Goal: Check status

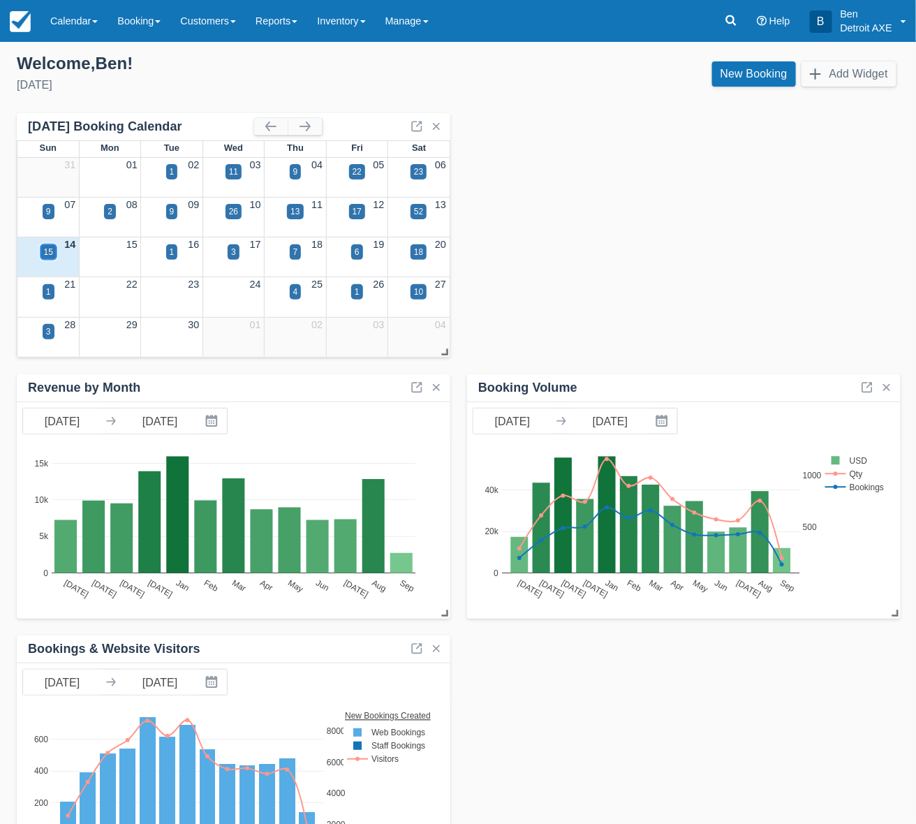
click at [47, 251] on div "15" at bounding box center [48, 252] width 9 height 13
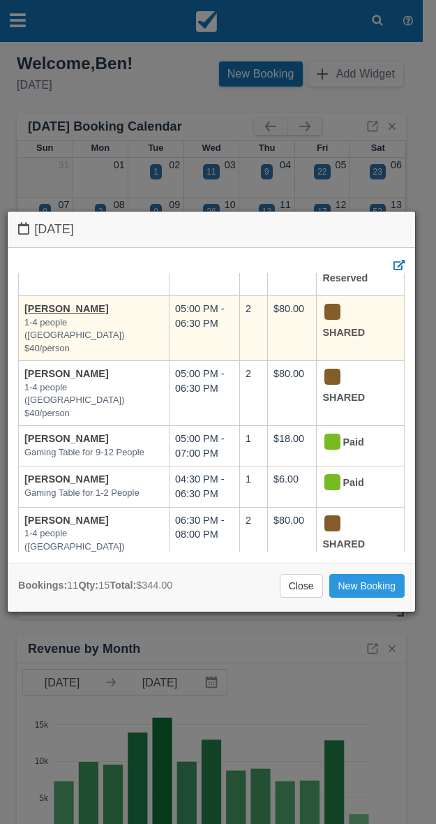
scroll to position [262, 0]
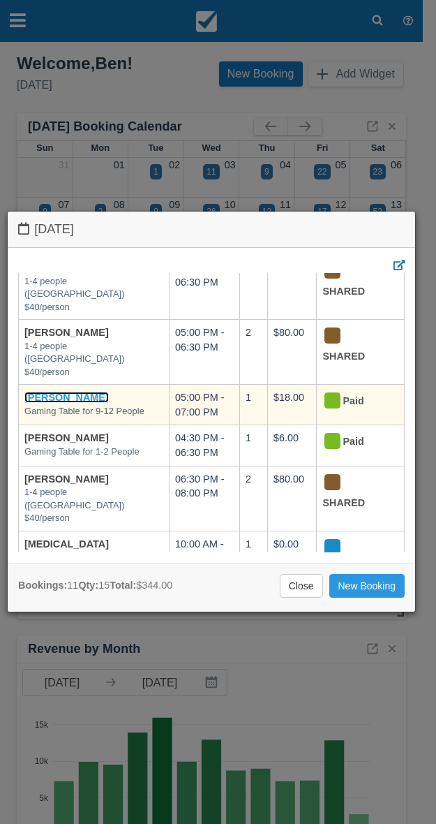
click at [87, 392] on link "[PERSON_NAME]" at bounding box center [66, 397] width 85 height 11
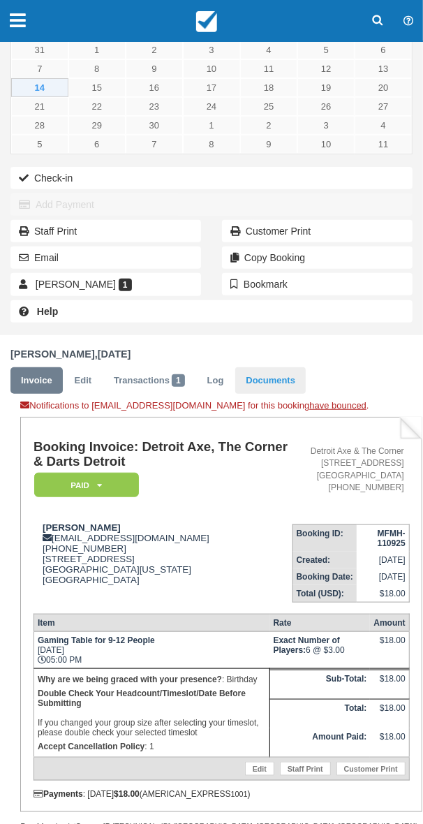
scroll to position [130, 0]
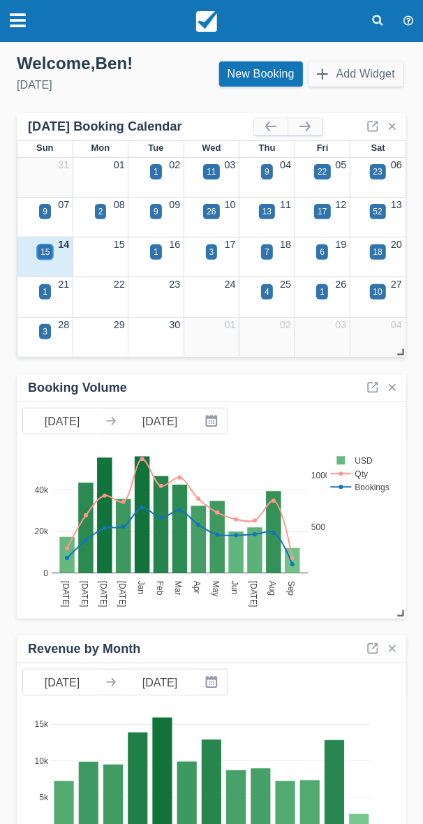
click at [39, 253] on div "15" at bounding box center [45, 251] width 16 height 15
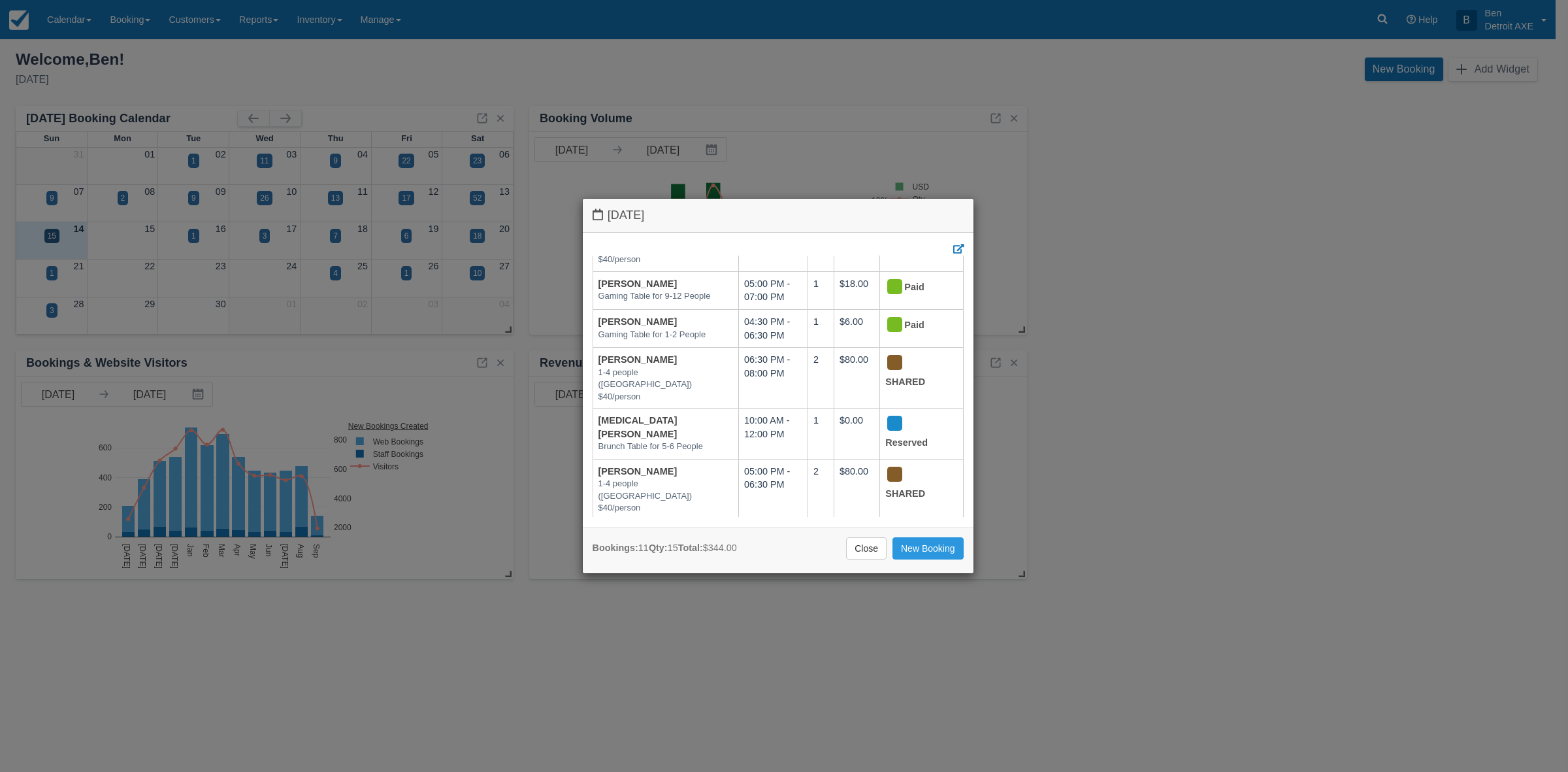
scroll to position [322, 0]
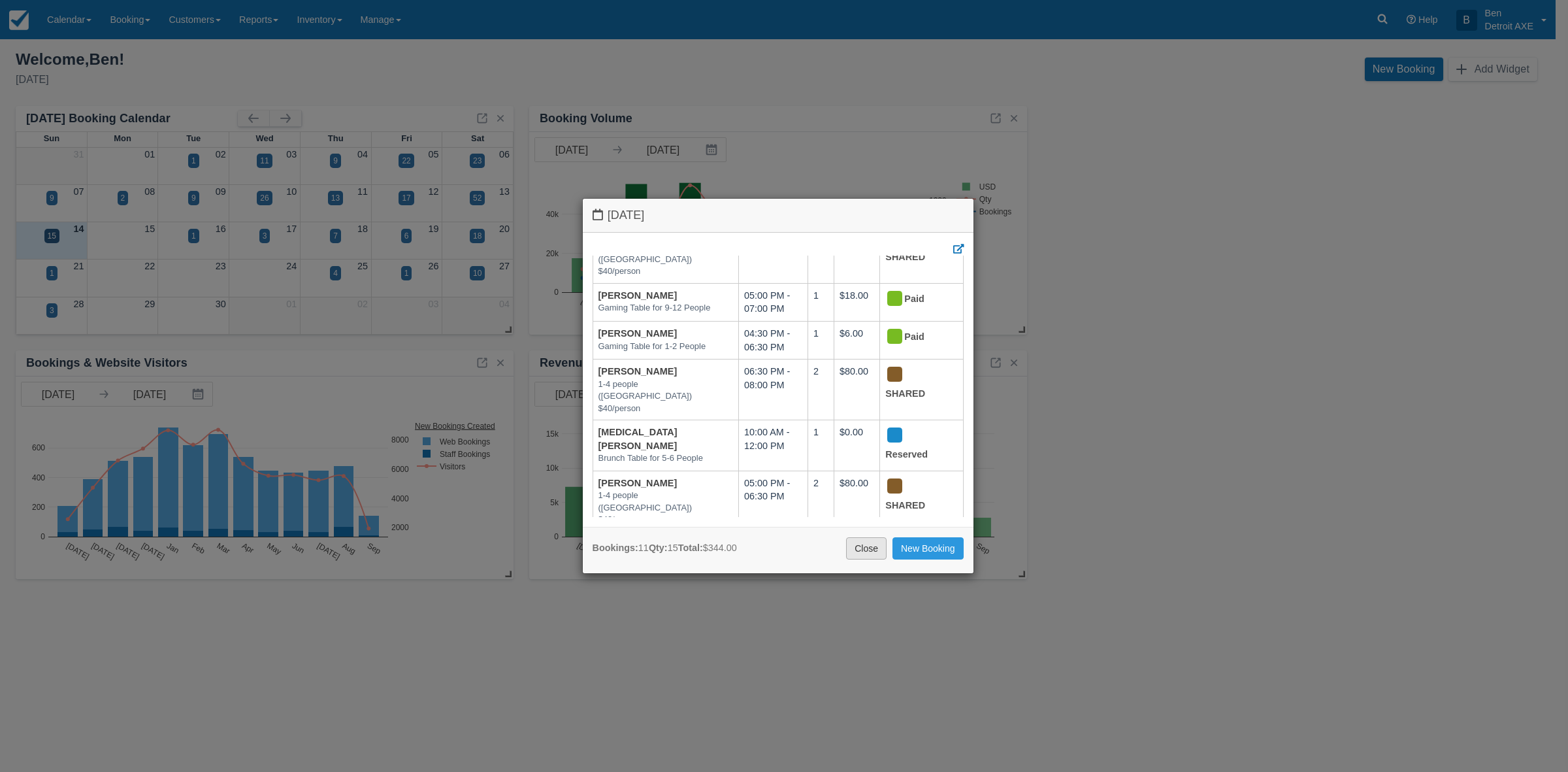
click at [408, 551] on link "Close" at bounding box center [865, 548] width 40 height 22
